Goal: Task Accomplishment & Management: Manage account settings

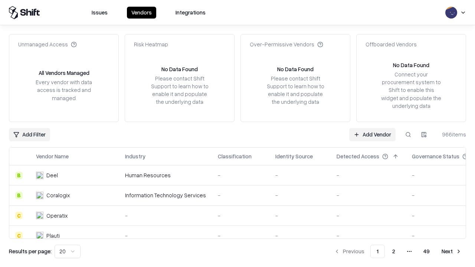
click at [372, 134] on link "Add Vendor" at bounding box center [372, 134] width 46 height 13
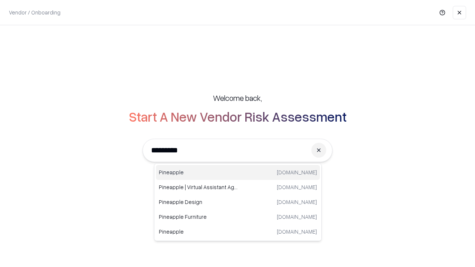
click at [238, 173] on div "Pineapple pineappleenergy.com" at bounding box center [238, 172] width 164 height 15
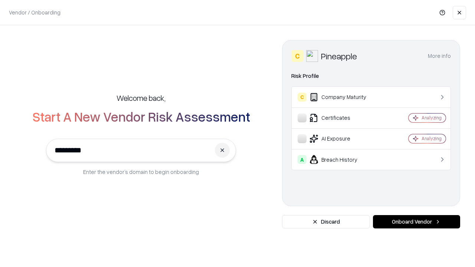
type input "*********"
click at [417, 222] on button "Onboard Vendor" at bounding box center [416, 221] width 87 height 13
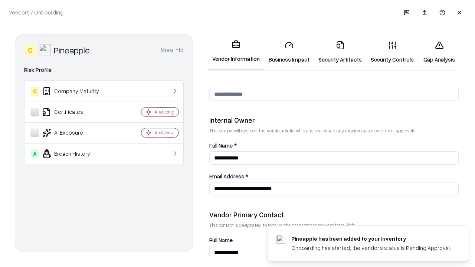
scroll to position [385, 0]
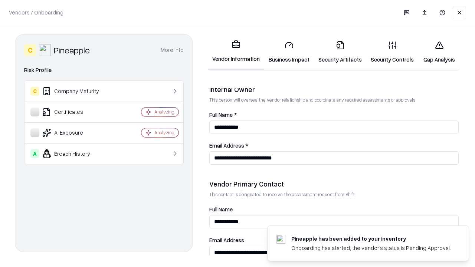
click at [340, 52] on link "Security Artifacts" at bounding box center [340, 52] width 52 height 35
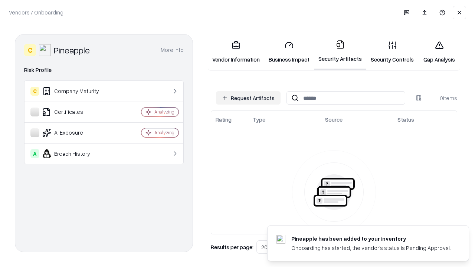
click at [248, 98] on button "Request Artifacts" at bounding box center [248, 97] width 65 height 13
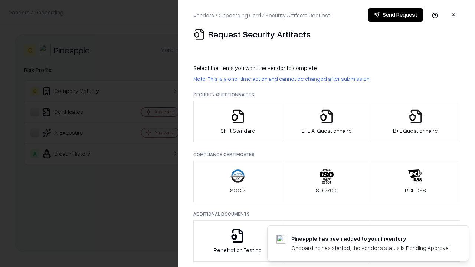
click at [415, 122] on icon "button" at bounding box center [415, 116] width 15 height 15
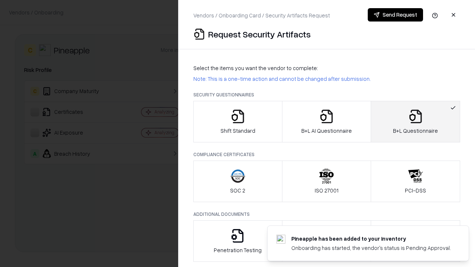
click at [326, 122] on icon "button" at bounding box center [326, 116] width 15 height 15
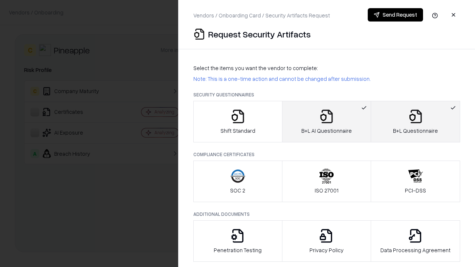
click at [395, 15] on button "Send Request" at bounding box center [395, 14] width 55 height 13
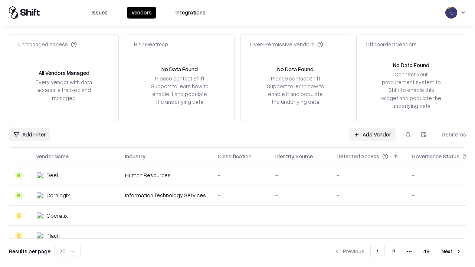
click at [408, 134] on button at bounding box center [408, 134] width 13 height 13
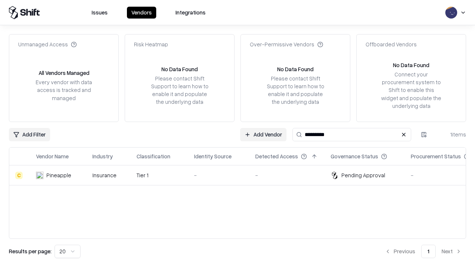
type input "*********"
click at [242, 175] on div "-" at bounding box center [218, 176] width 49 height 8
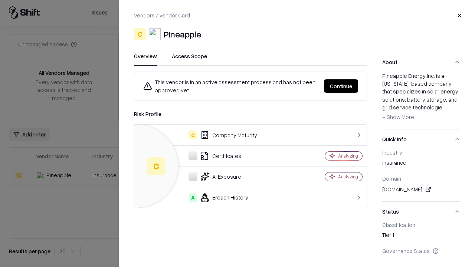
click at [341, 86] on button "Continue" at bounding box center [341, 85] width 34 height 13
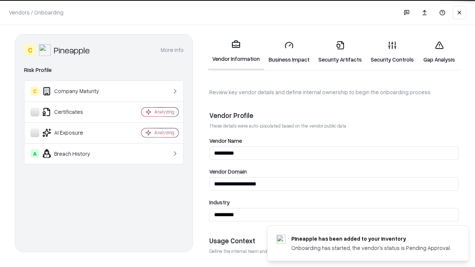
click at [340, 52] on link "Security Artifacts" at bounding box center [340, 52] width 52 height 35
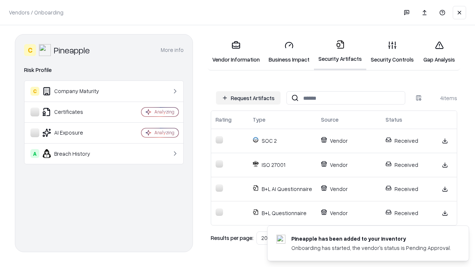
click at [439, 52] on link "Gap Analysis" at bounding box center [439, 52] width 42 height 35
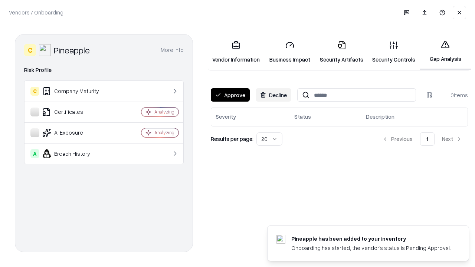
click at [230, 95] on button "Approve" at bounding box center [230, 94] width 39 height 13
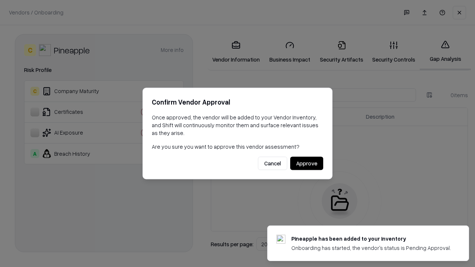
click at [307, 163] on button "Approve" at bounding box center [306, 163] width 33 height 13
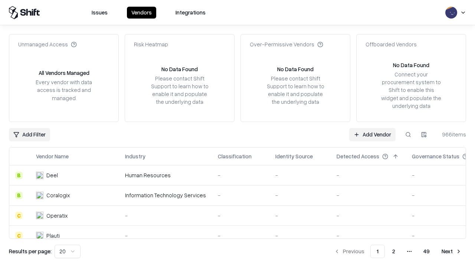
type input "*********"
click at [372, 134] on link "Add Vendor" at bounding box center [372, 134] width 46 height 13
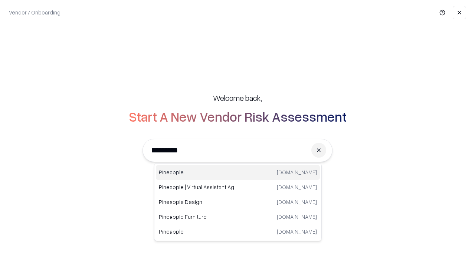
click at [238, 173] on div "Pineapple [DOMAIN_NAME]" at bounding box center [238, 172] width 164 height 15
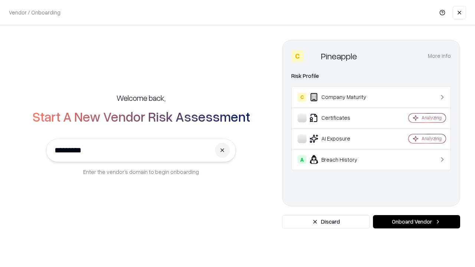
type input "*********"
click at [417, 222] on button "Onboard Vendor" at bounding box center [416, 221] width 87 height 13
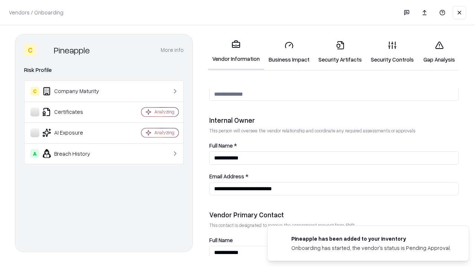
scroll to position [385, 0]
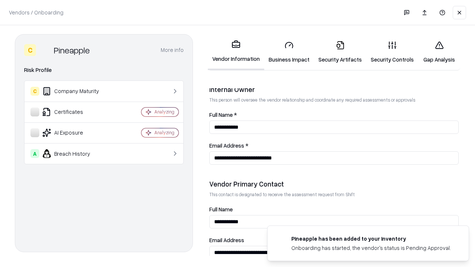
click at [439, 52] on link "Gap Analysis" at bounding box center [439, 52] width 42 height 35
